Goal: Information Seeking & Learning: Learn about a topic

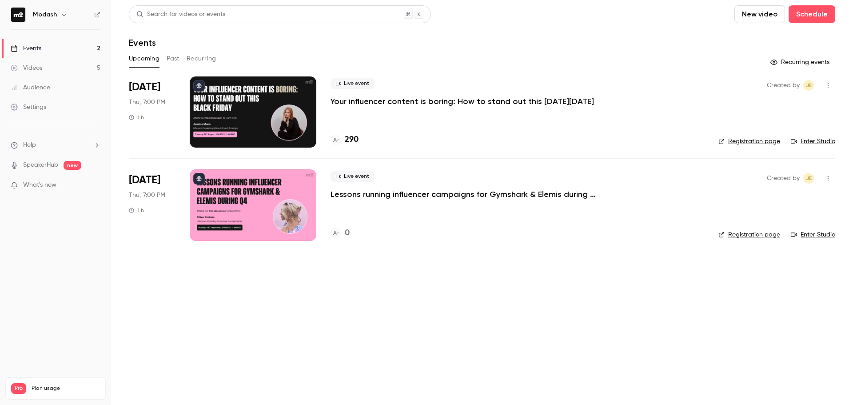
click at [473, 101] on p "Your influencer content is boring: How to stand out this [DATE][DATE]" at bounding box center [463, 101] width 264 height 11
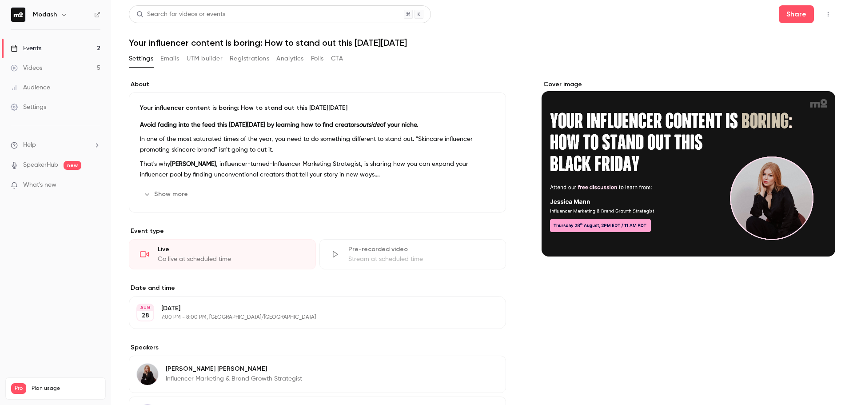
drag, startPoint x: 244, startPoint y: 56, endPoint x: 261, endPoint y: 67, distance: 20.8
click at [257, 66] on div "Settings Emails UTM builder Registrations Analytics Polls CTA" at bounding box center [236, 61] width 214 height 18
click at [290, 63] on button "Analytics" at bounding box center [290, 59] width 28 height 14
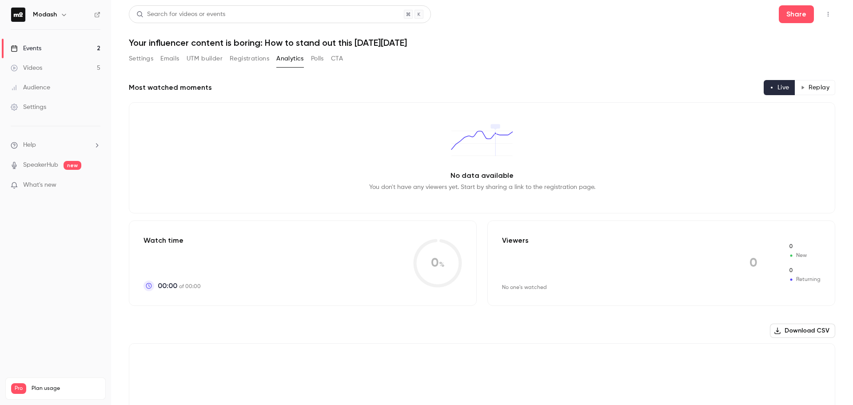
click at [273, 62] on div "Settings Emails UTM builder Registrations Analytics Polls CTA" at bounding box center [236, 59] width 214 height 14
click at [266, 60] on button "Registrations" at bounding box center [250, 59] width 40 height 14
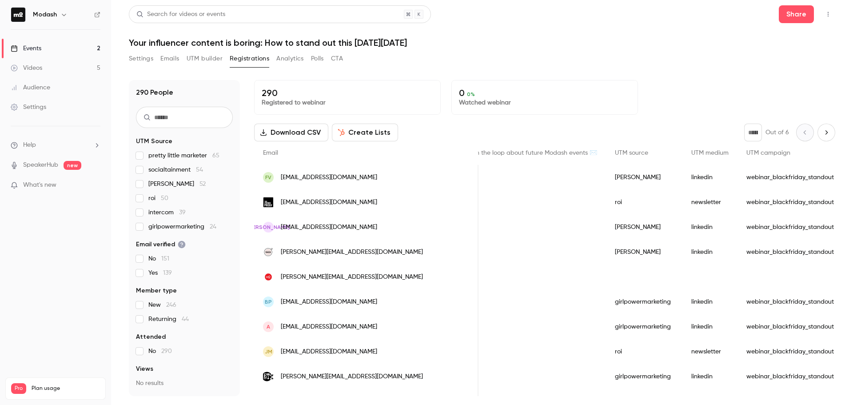
drag, startPoint x: 414, startPoint y: 165, endPoint x: 435, endPoint y: 168, distance: 21.1
